Goal: Task Accomplishment & Management: Manage account settings

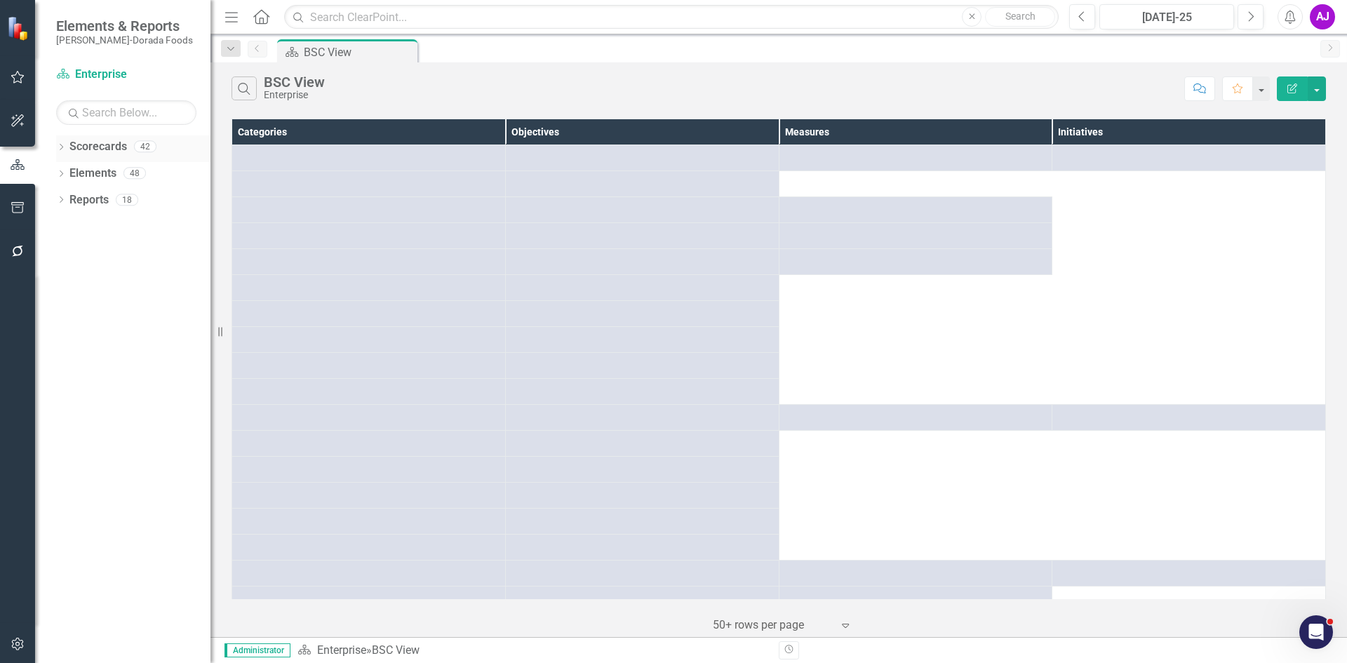
click at [62, 146] on icon at bounding box center [62, 147] width 4 height 6
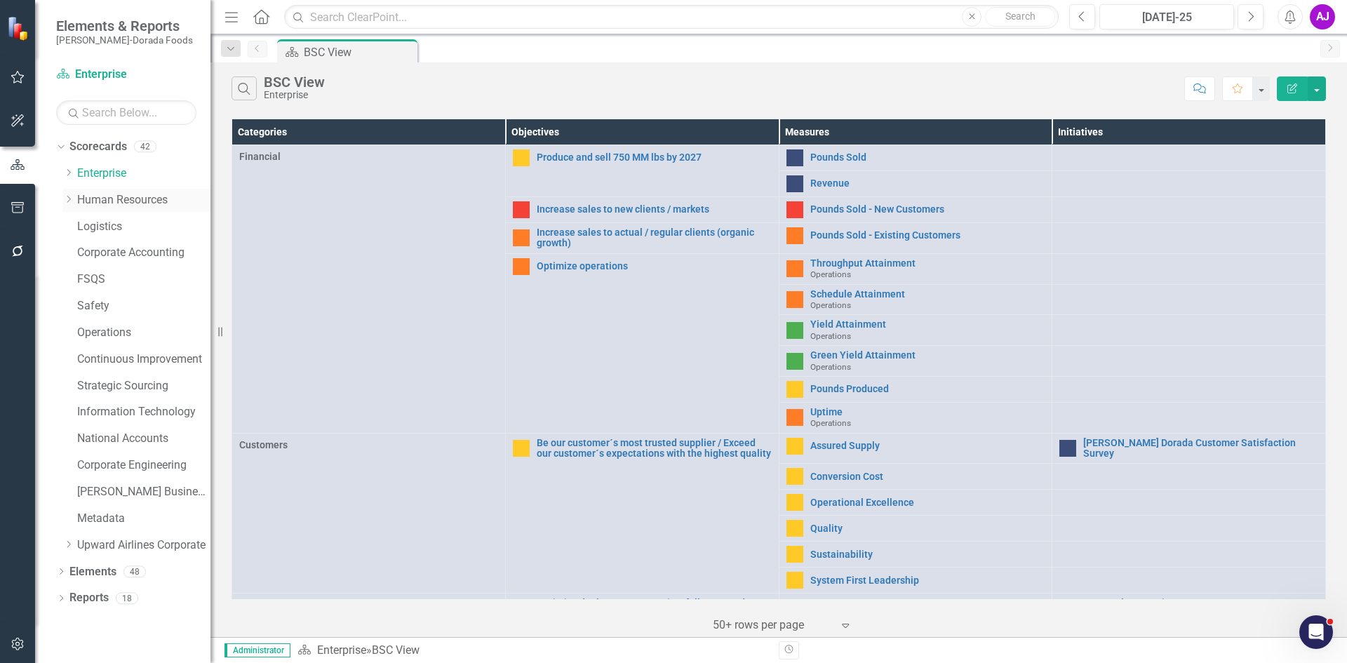
click at [67, 202] on icon "Dropdown" at bounding box center [68, 199] width 11 height 8
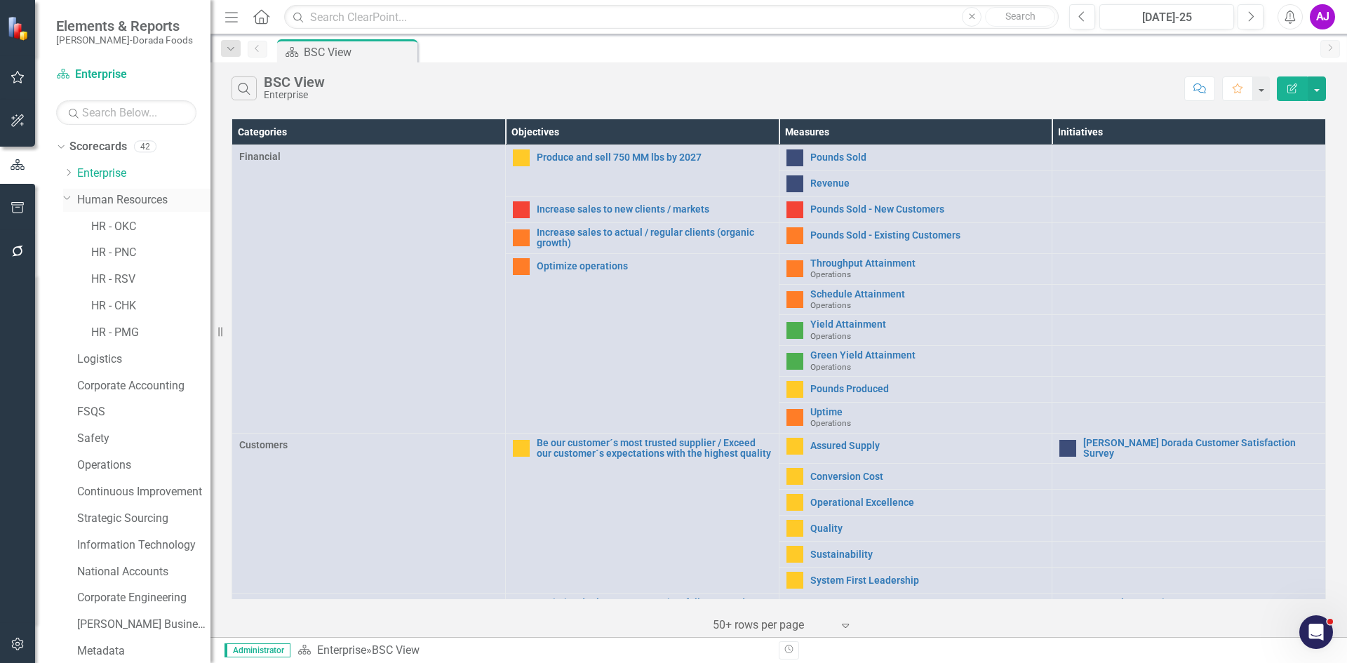
click at [107, 200] on link "Human Resources" at bounding box center [143, 200] width 133 height 16
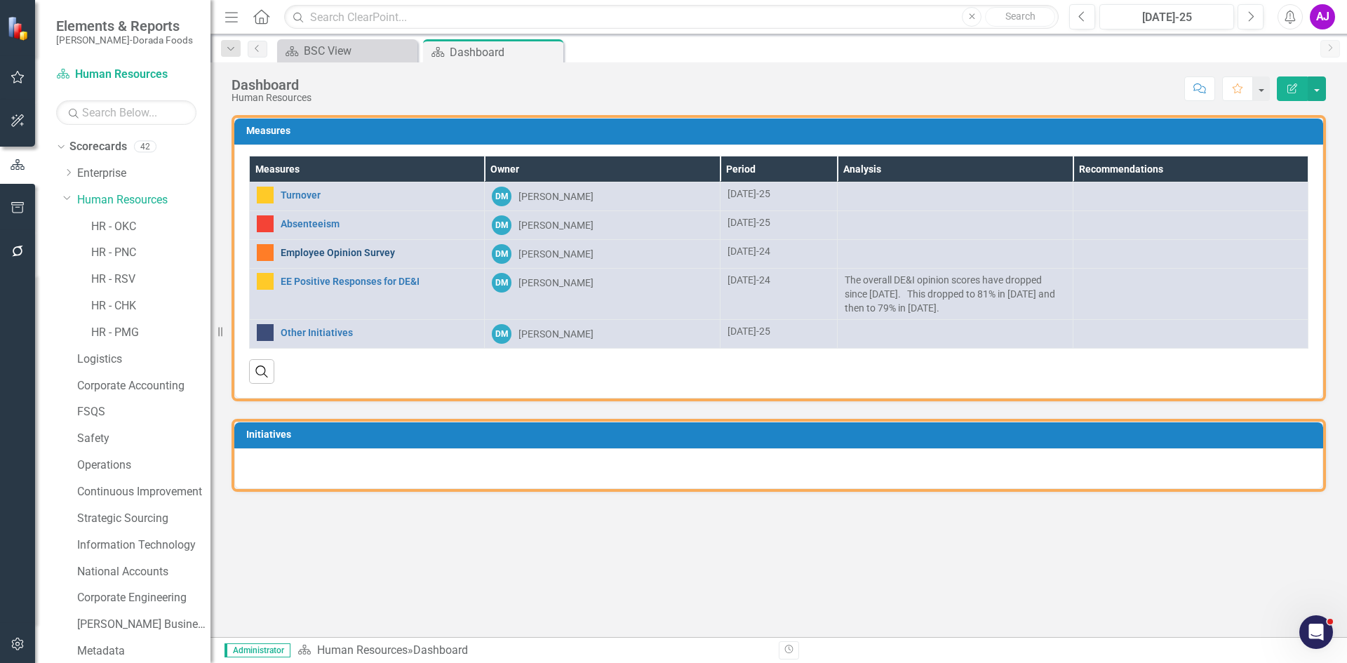
click at [369, 255] on link "Employee Opinion Survey" at bounding box center [379, 253] width 196 height 11
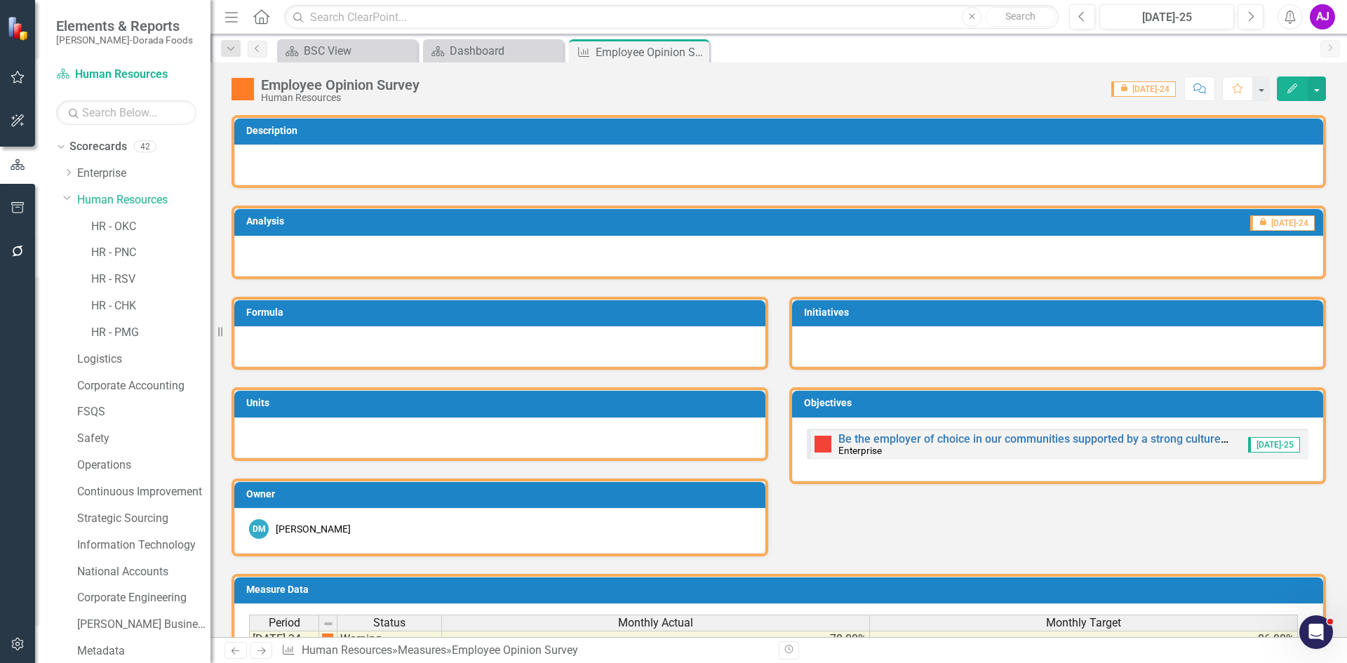
click at [16, 637] on button "button" at bounding box center [18, 644] width 32 height 29
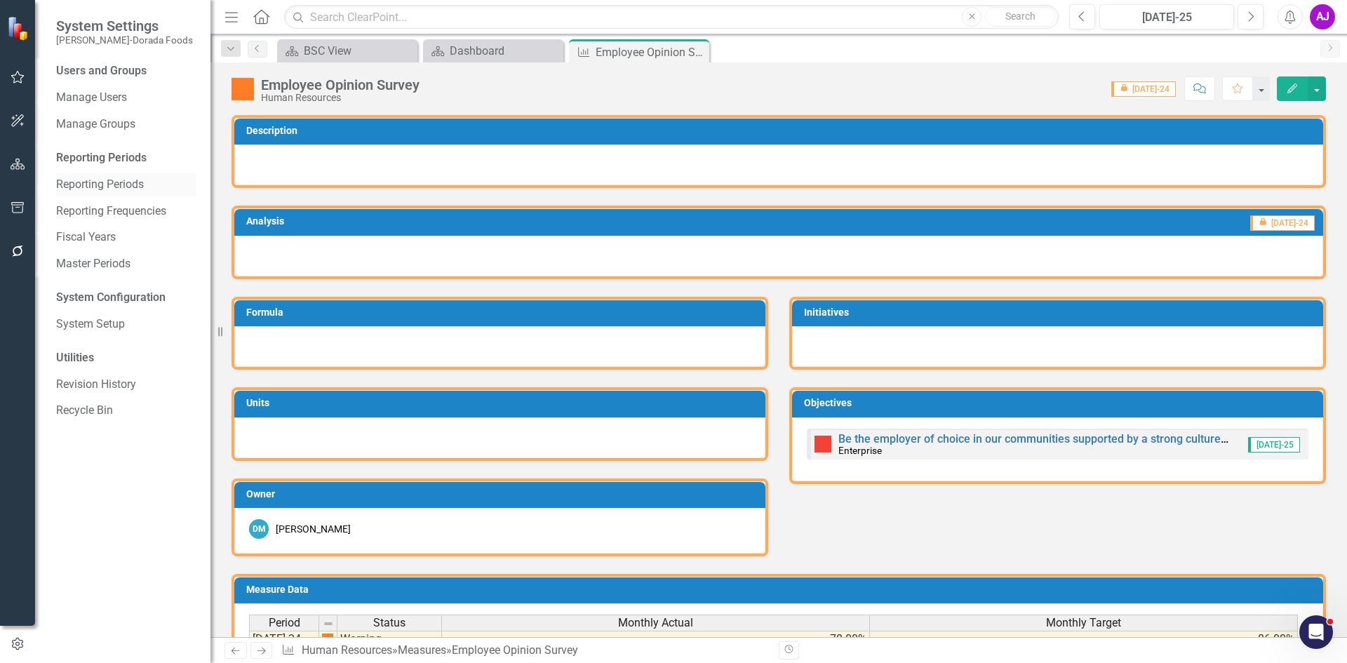
click at [145, 185] on link "Reporting Periods" at bounding box center [126, 185] width 140 height 16
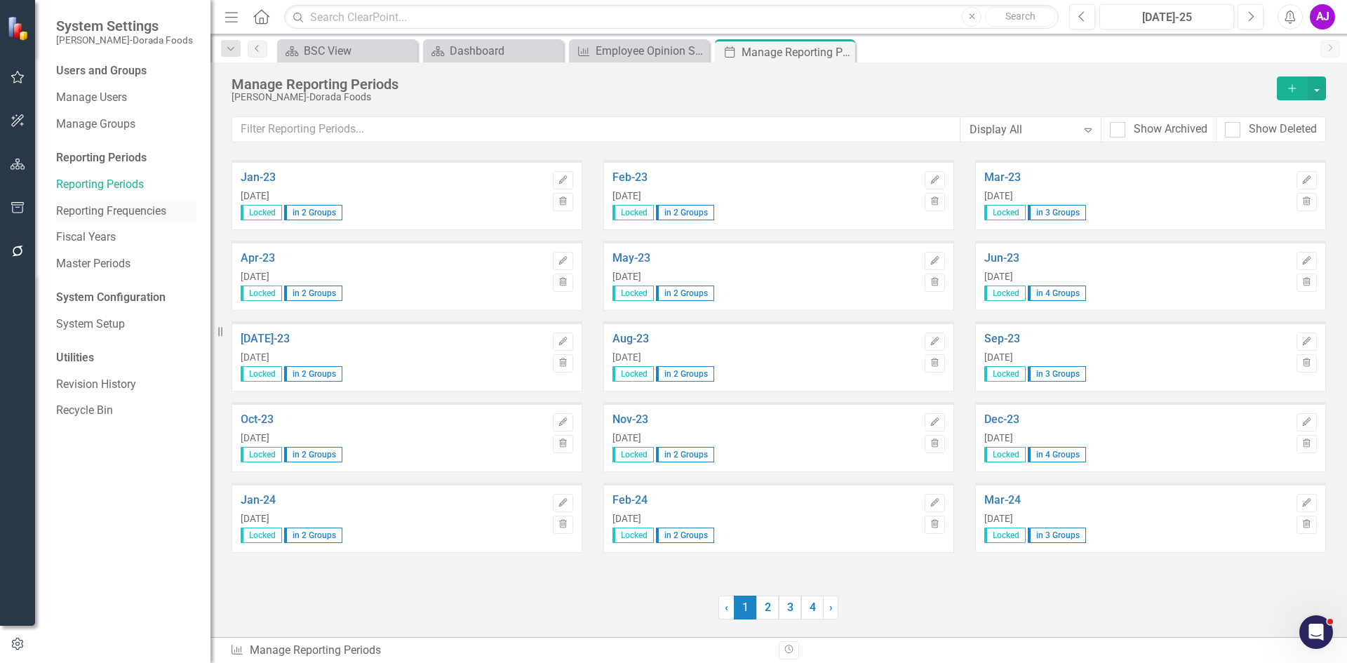
click at [140, 214] on link "Reporting Frequencies" at bounding box center [126, 212] width 140 height 16
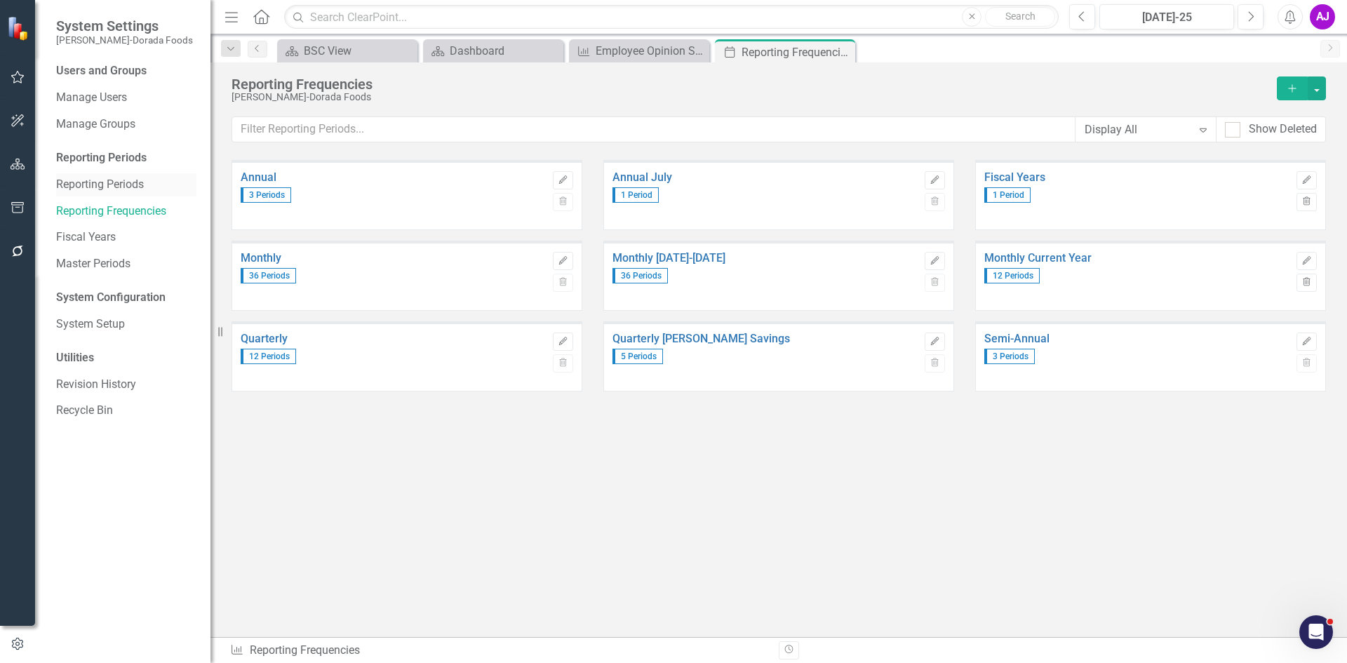
click at [138, 186] on link "Reporting Periods" at bounding box center [126, 185] width 140 height 16
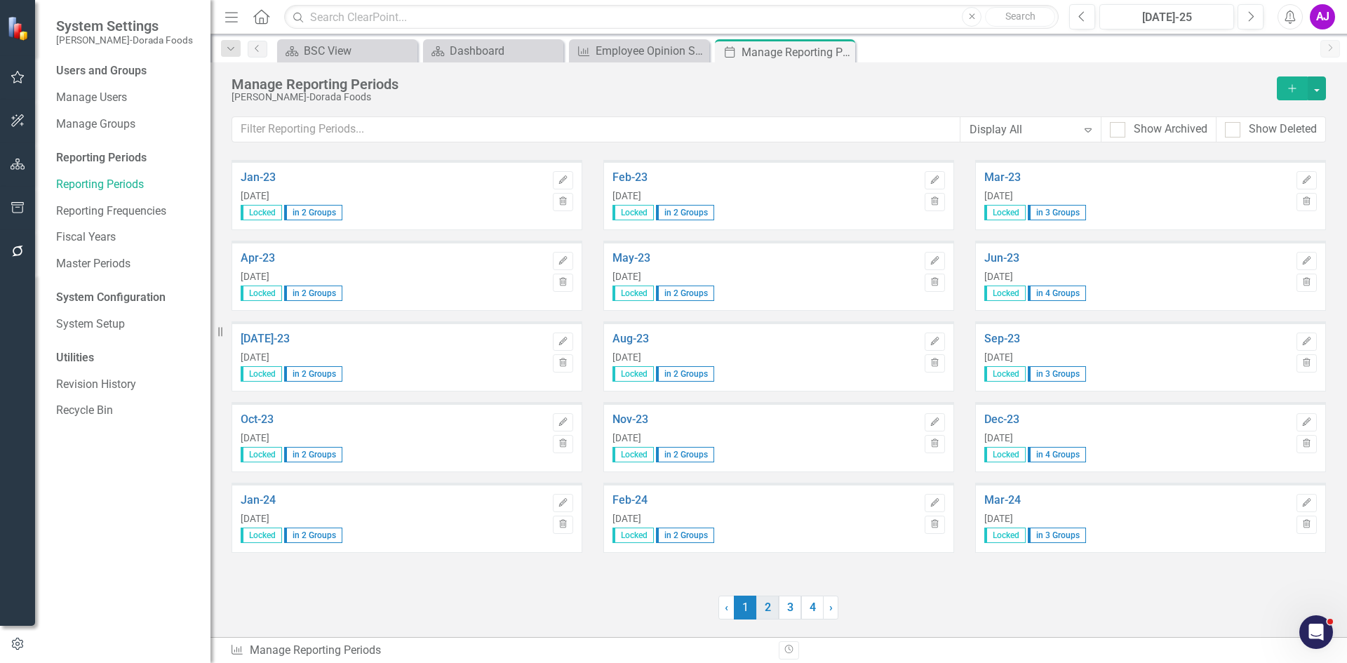
click at [768, 611] on link "2" at bounding box center [767, 608] width 22 height 24
click at [567, 257] on icon "Edit" at bounding box center [563, 261] width 11 height 8
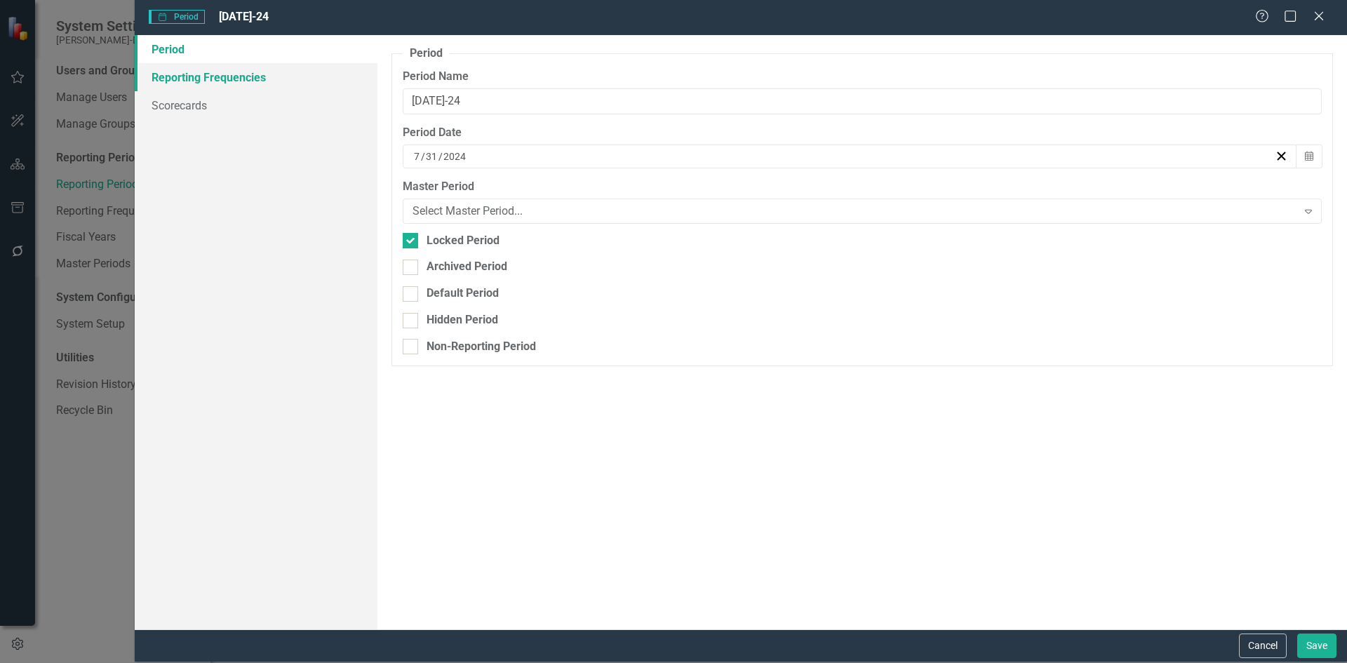
click at [208, 81] on link "Reporting Frequencies" at bounding box center [256, 77] width 243 height 28
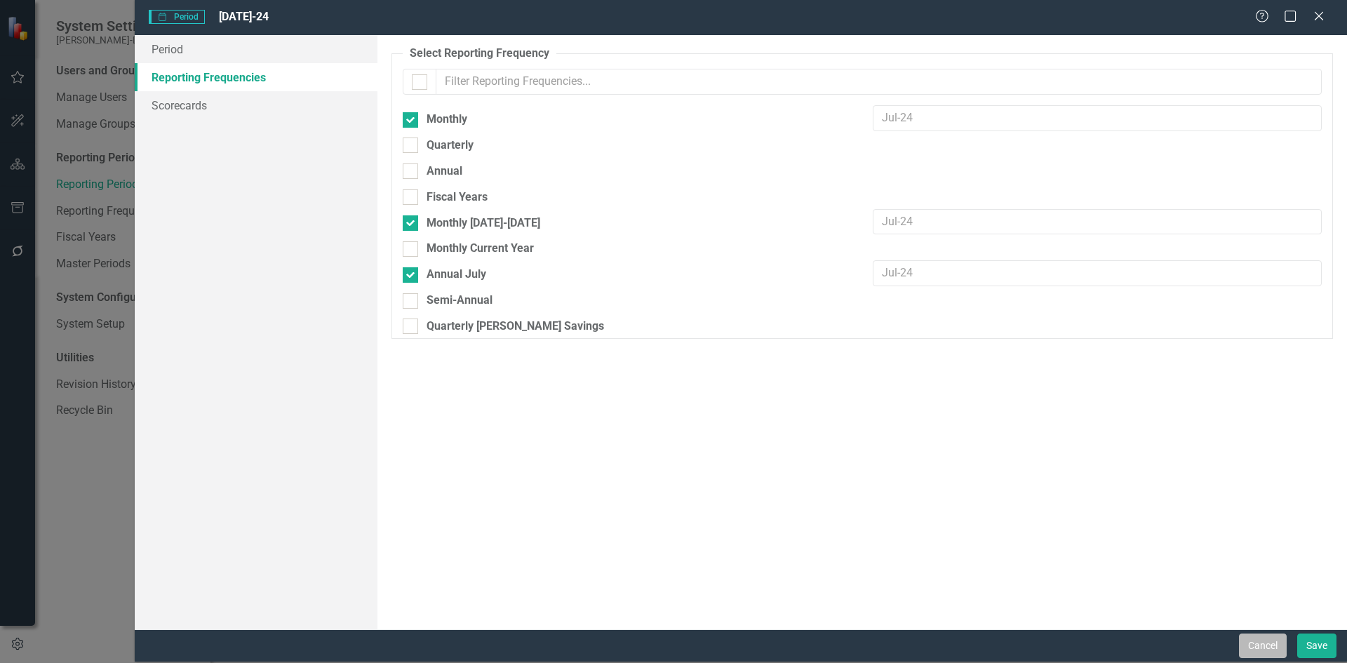
click at [1251, 643] on button "Cancel" at bounding box center [1263, 646] width 48 height 25
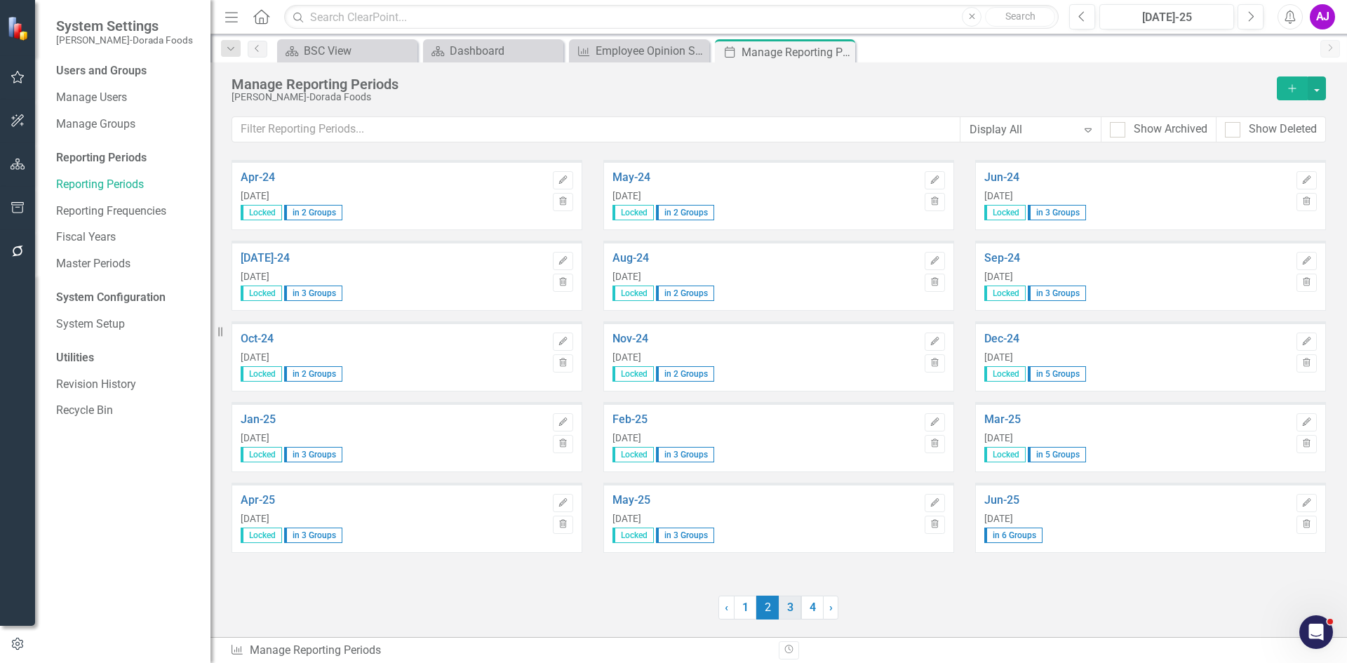
click at [789, 608] on link "3" at bounding box center [790, 608] width 22 height 24
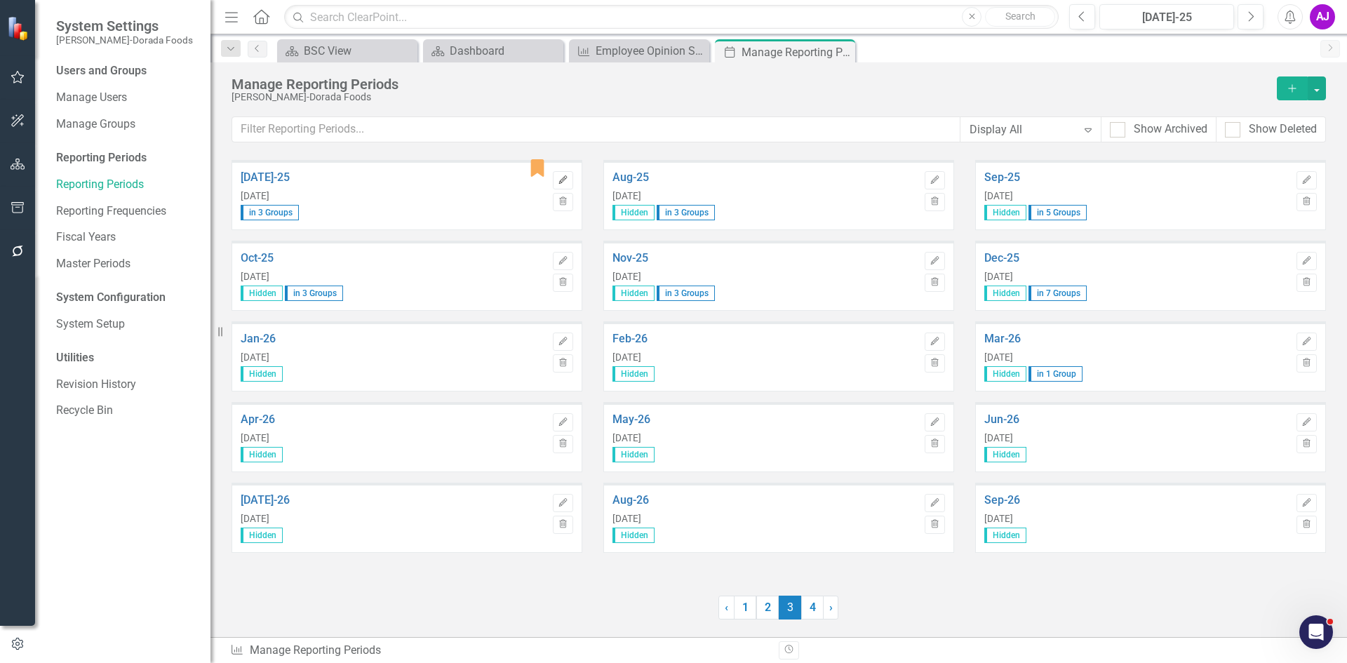
click at [564, 182] on icon "Edit" at bounding box center [563, 180] width 11 height 8
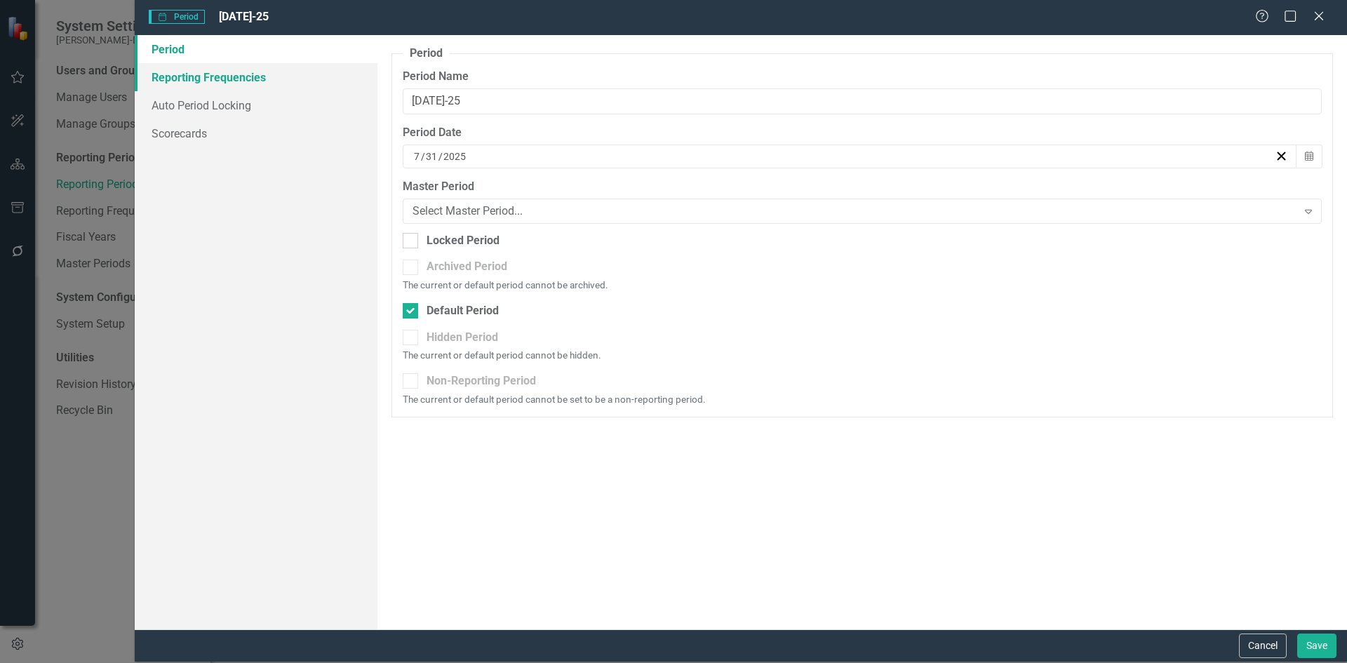
click at [272, 73] on link "Reporting Frequencies" at bounding box center [256, 77] width 243 height 28
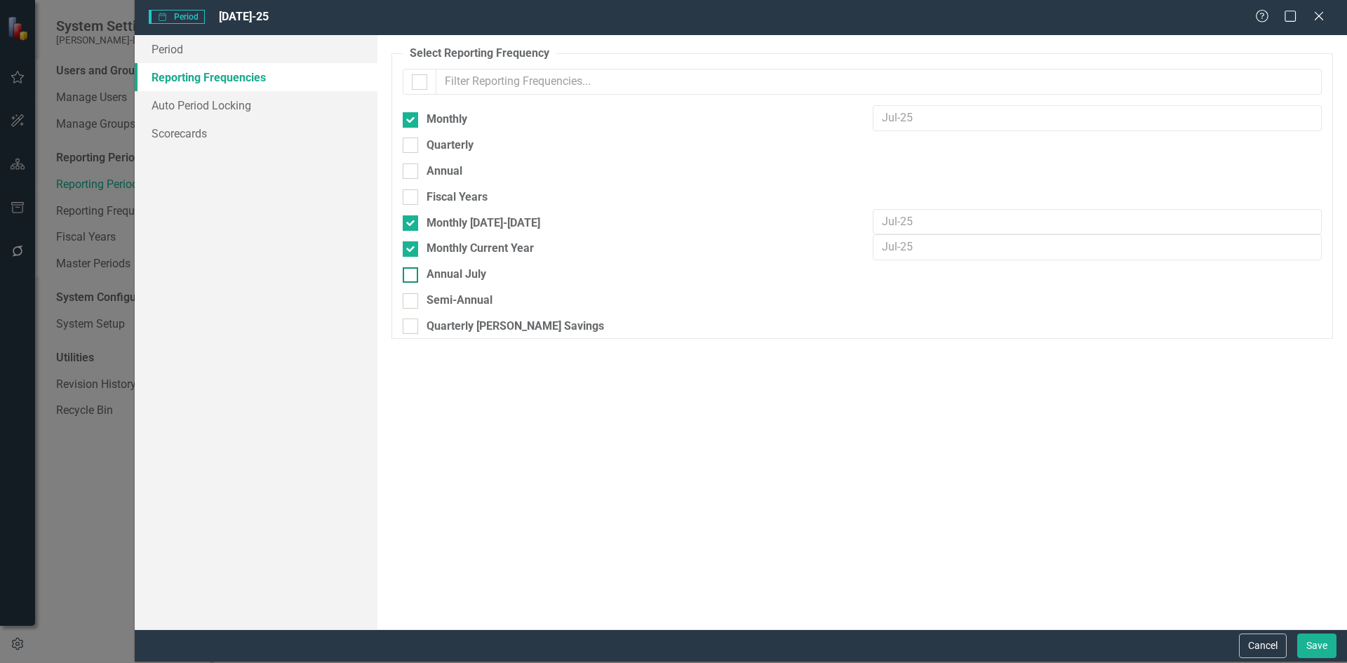
click at [458, 275] on div "Annual July" at bounding box center [457, 275] width 60 height 16
click at [412, 275] on input "Annual July" at bounding box center [407, 271] width 9 height 9
checkbox input "true"
click at [1332, 644] on button "Save" at bounding box center [1317, 646] width 39 height 25
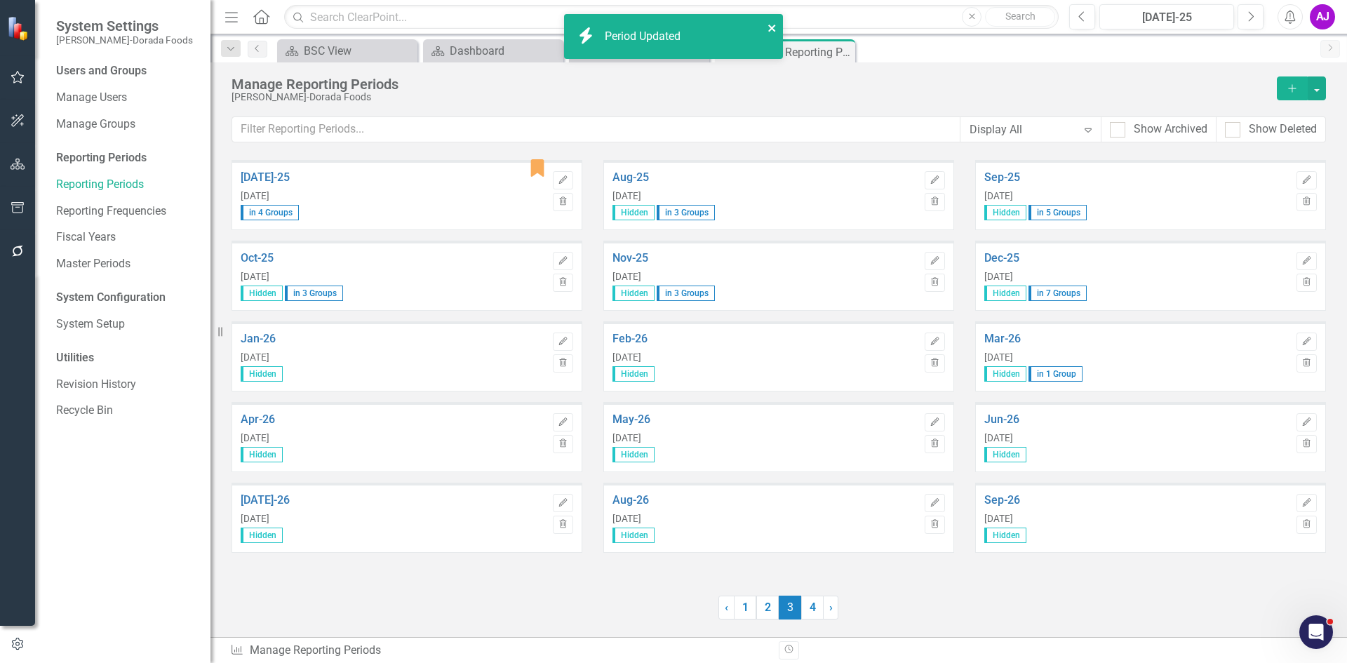
click at [773, 27] on icon "close" at bounding box center [771, 28] width 7 height 7
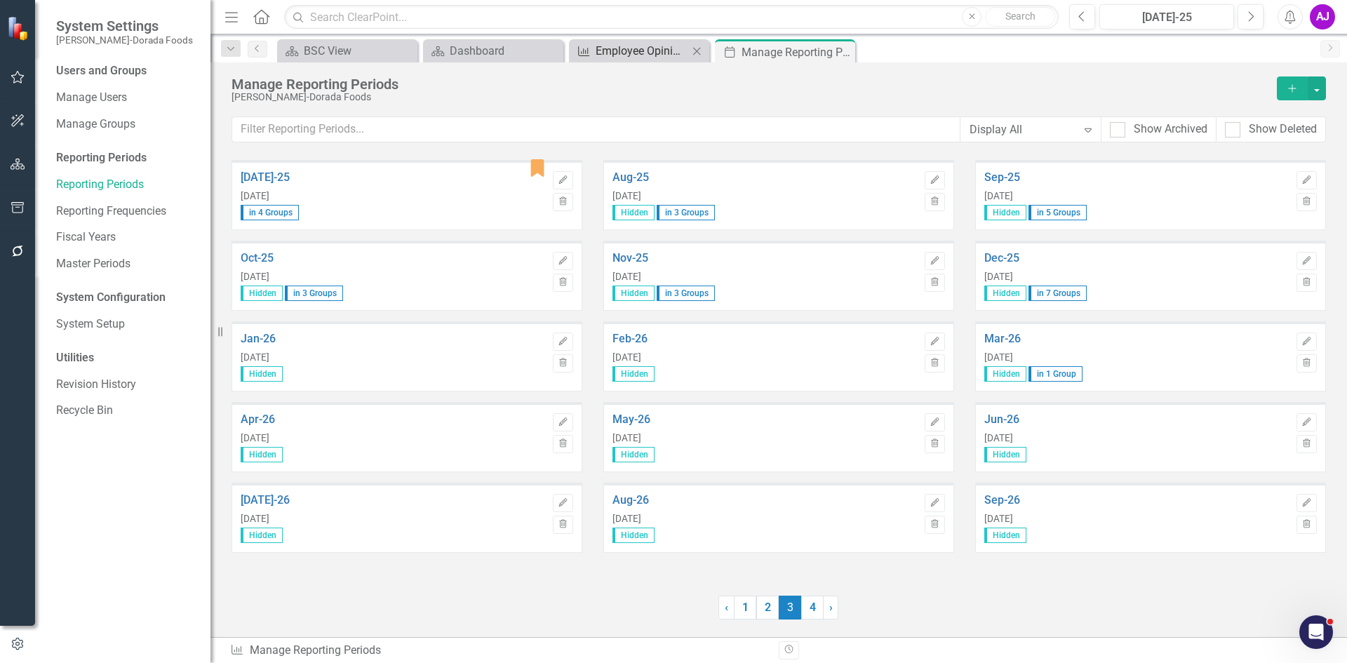
click at [627, 52] on div "icon.bolt Period Updated System Settings [PERSON_NAME]-Dorada Foods Users and G…" at bounding box center [673, 331] width 1347 height 663
click at [627, 52] on div "Employee Opinion Survey" at bounding box center [642, 51] width 93 height 18
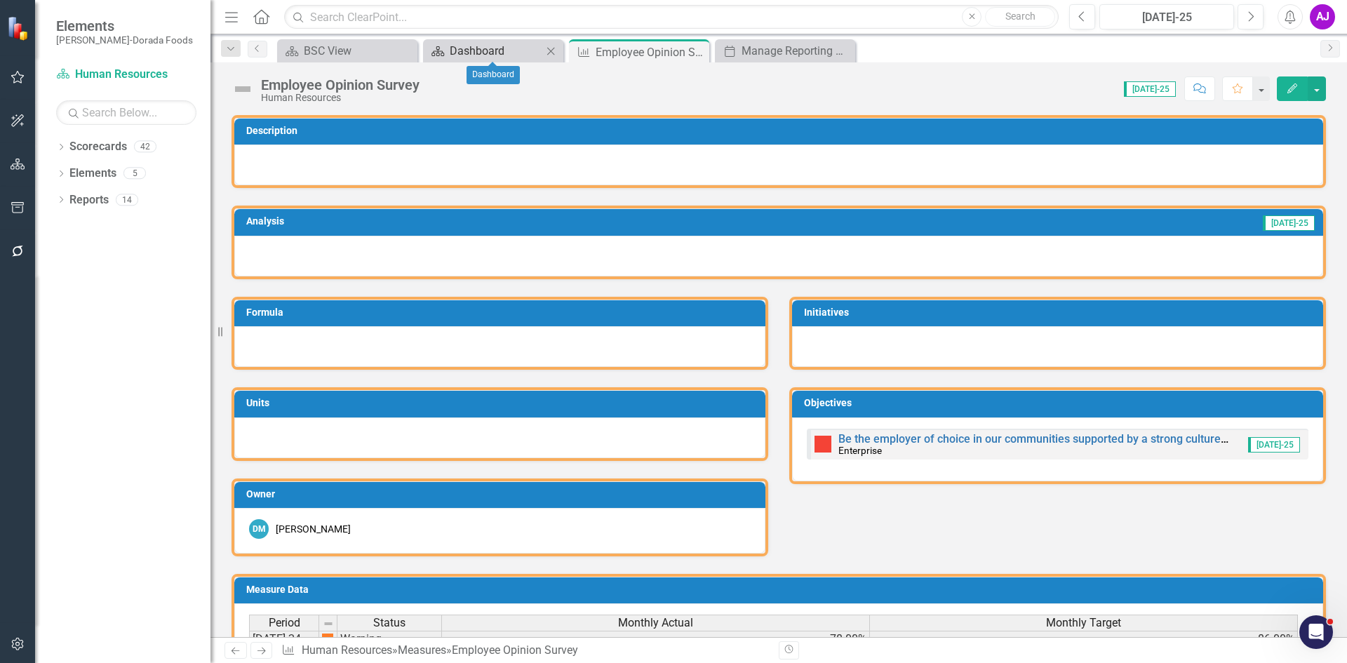
click at [481, 50] on div "Dashboard" at bounding box center [496, 51] width 93 height 18
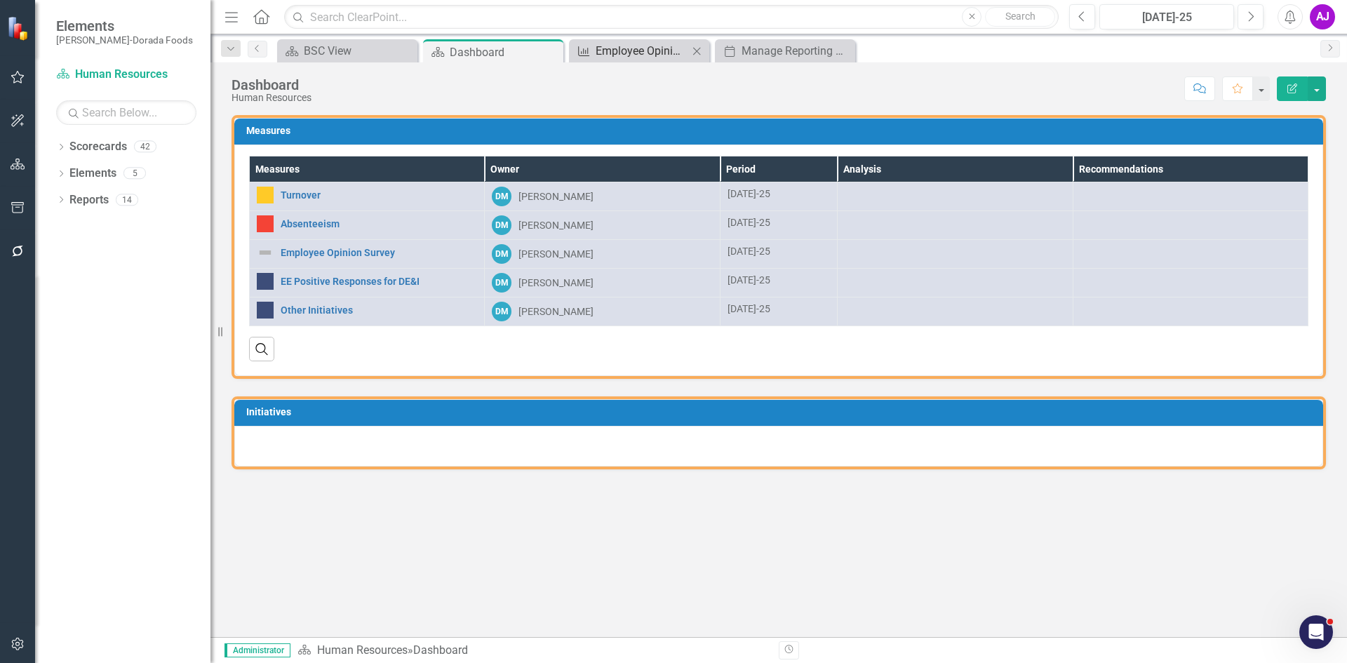
click at [599, 48] on div "Employee Opinion Survey" at bounding box center [642, 51] width 93 height 18
